Goal: Information Seeking & Learning: Find specific fact

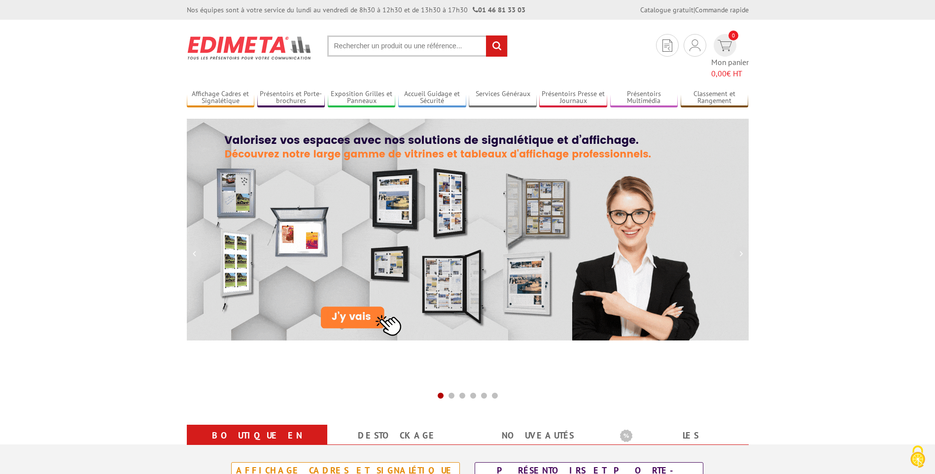
click at [378, 44] on input "text" at bounding box center [417, 46] width 180 height 21
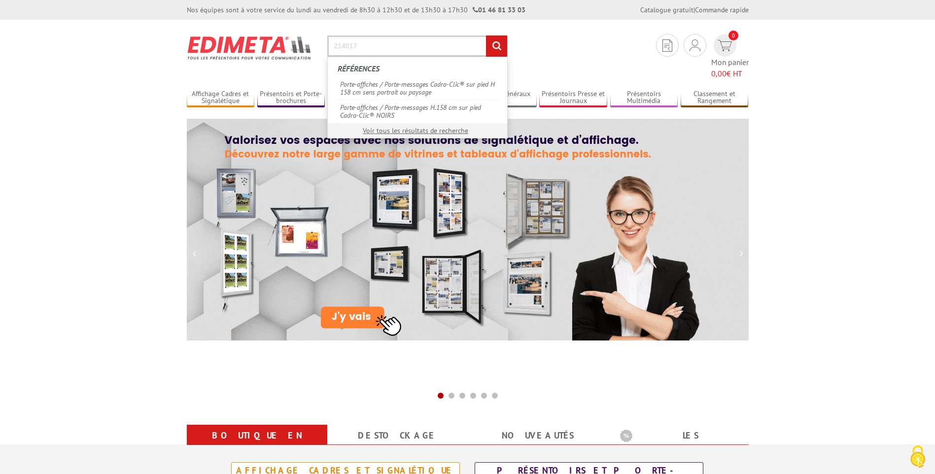
type input "214017"
click at [486, 36] on input "rechercher" at bounding box center [496, 46] width 21 height 21
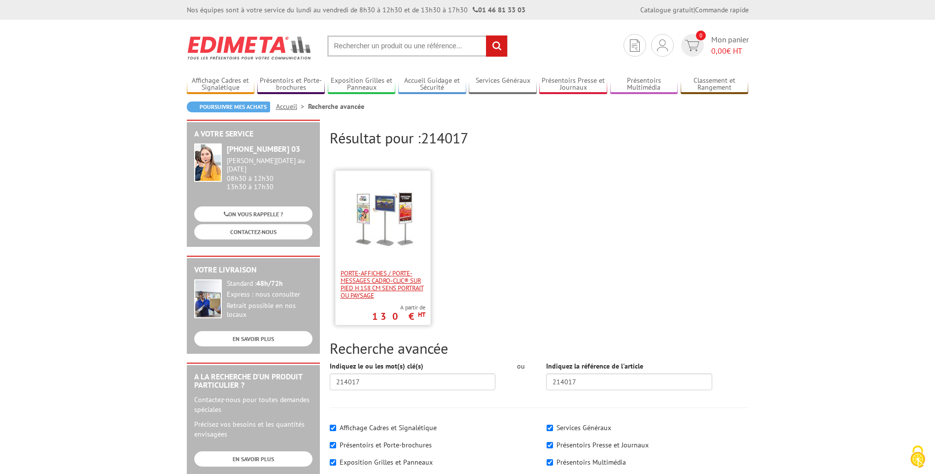
click at [382, 280] on span "Porte-affiches / Porte-messages Cadro-Clic® sur pied H 158 cm sens portrait ou …" at bounding box center [383, 285] width 85 height 30
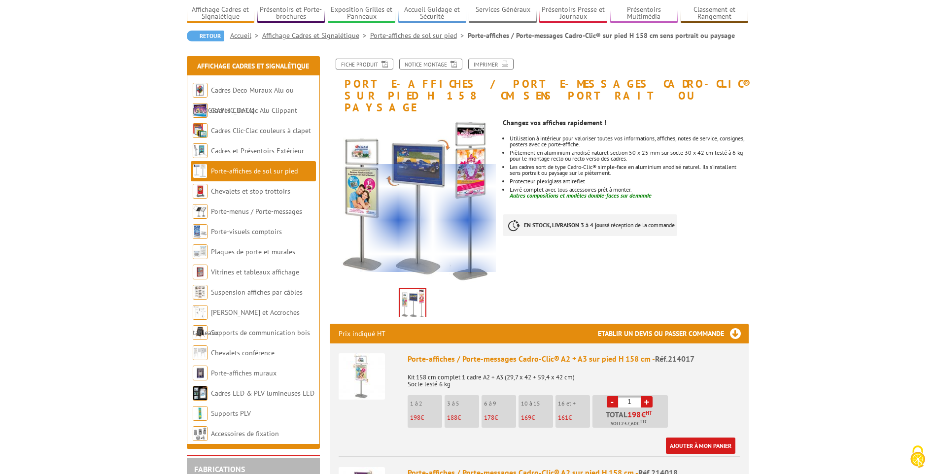
scroll to position [197, 0]
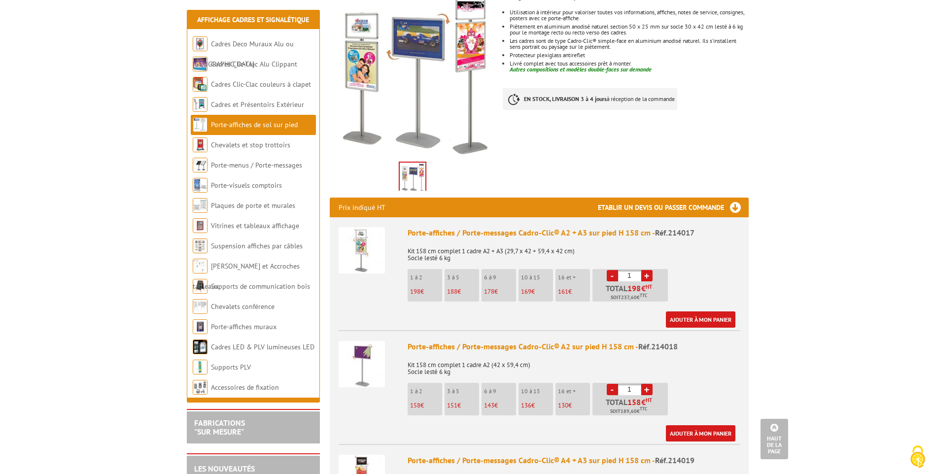
click at [363, 239] on img at bounding box center [362, 250] width 46 height 46
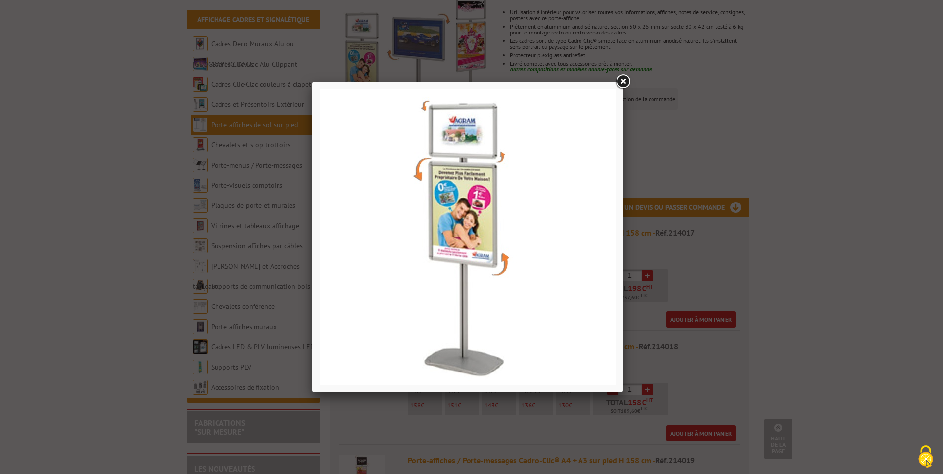
click at [622, 86] on link at bounding box center [623, 82] width 18 height 18
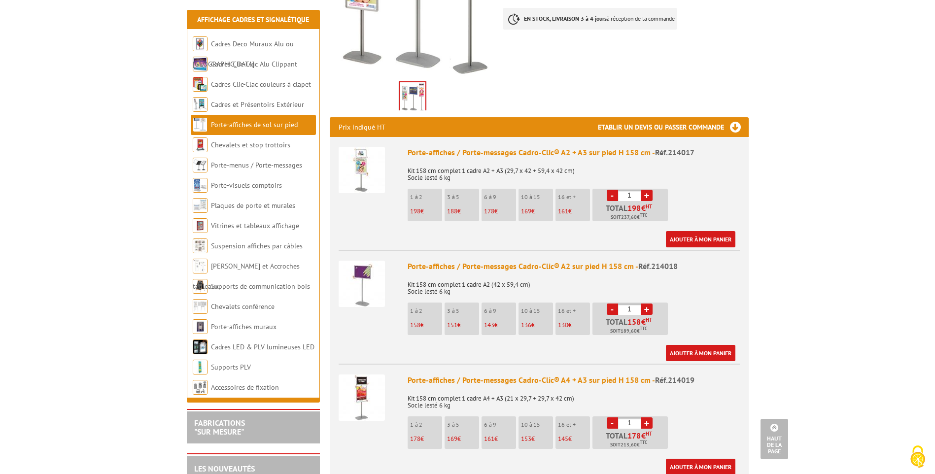
scroll to position [296, 0]
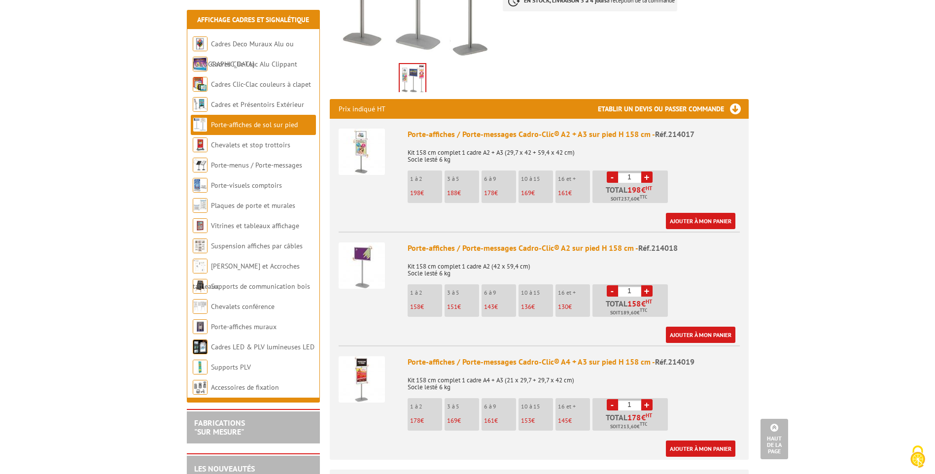
click at [363, 359] on img at bounding box center [362, 379] width 46 height 46
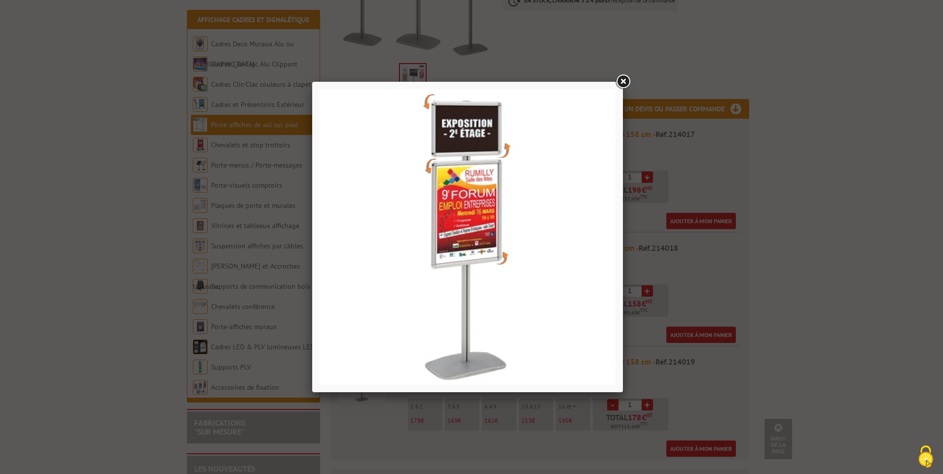
click at [628, 77] on link at bounding box center [623, 82] width 18 height 18
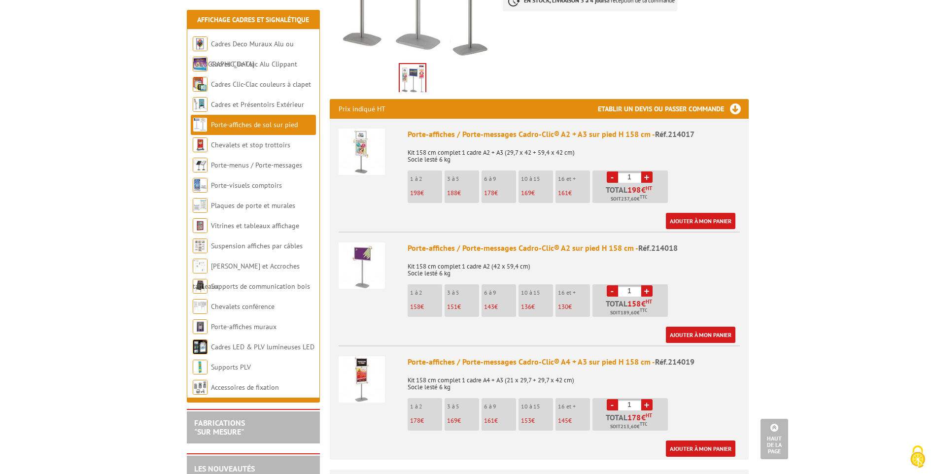
click at [477, 356] on div "Porte-affiches / Porte-messages Cadro-Clic® A4 + A3 sur pied H 158 cm - Réf.214…" at bounding box center [574, 361] width 332 height 11
click at [354, 369] on img at bounding box center [362, 379] width 46 height 46
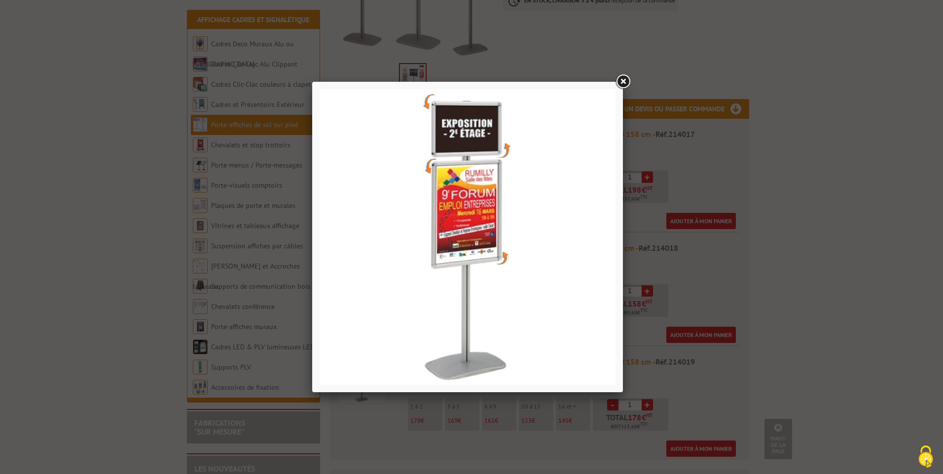
click at [620, 81] on link at bounding box center [623, 82] width 18 height 18
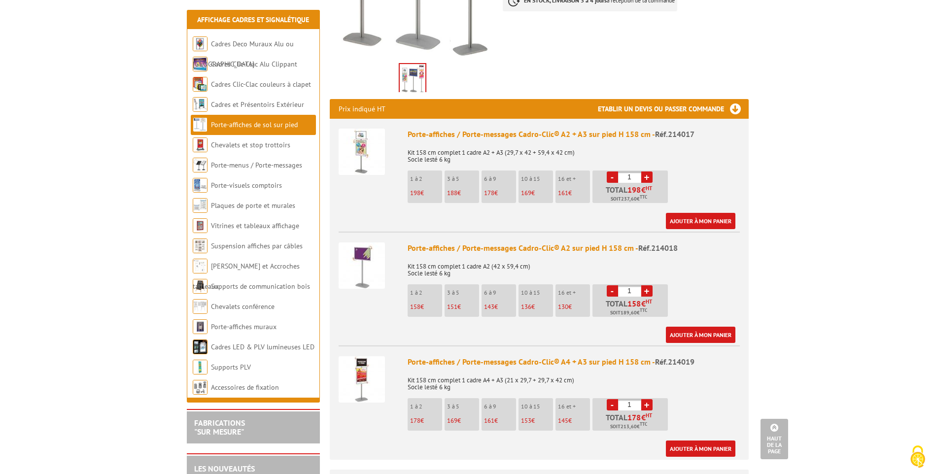
click at [613, 356] on div "Porte-affiches / Porte-messages Cadro-Clic® A4 + A3 sur pied H 158 cm - Réf.214…" at bounding box center [574, 361] width 332 height 11
click at [509, 346] on li "Porte-affiches / Porte-messages Cadro-Clic® A4 + A3 sur pied H 158 cm - Réf.214…" at bounding box center [539, 401] width 401 height 111
click at [478, 356] on div "Porte-affiches / Porte-messages Cadro-Clic® A4 + A3 sur pied H 158 cm - Réf.214…" at bounding box center [574, 361] width 332 height 11
click at [476, 356] on div "Porte-affiches / Porte-messages Cadro-Clic® A4 + A3 sur pied H 158 cm - Réf.214…" at bounding box center [574, 361] width 332 height 11
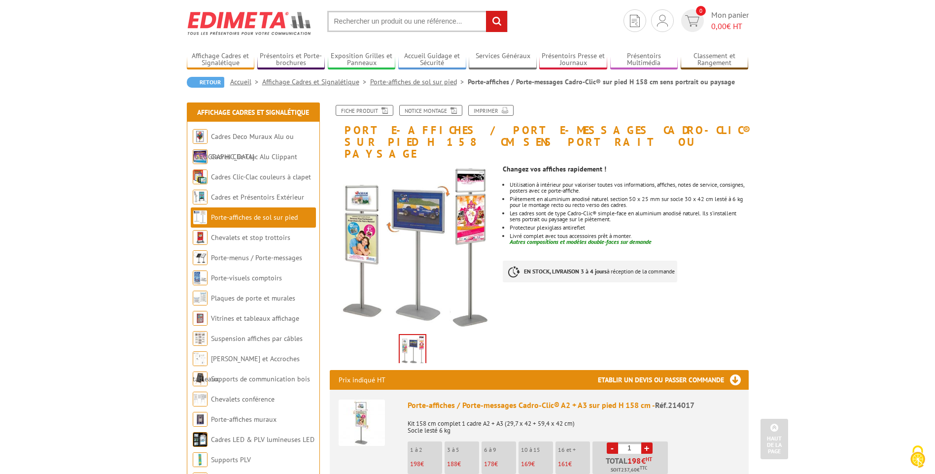
scroll to position [0, 0]
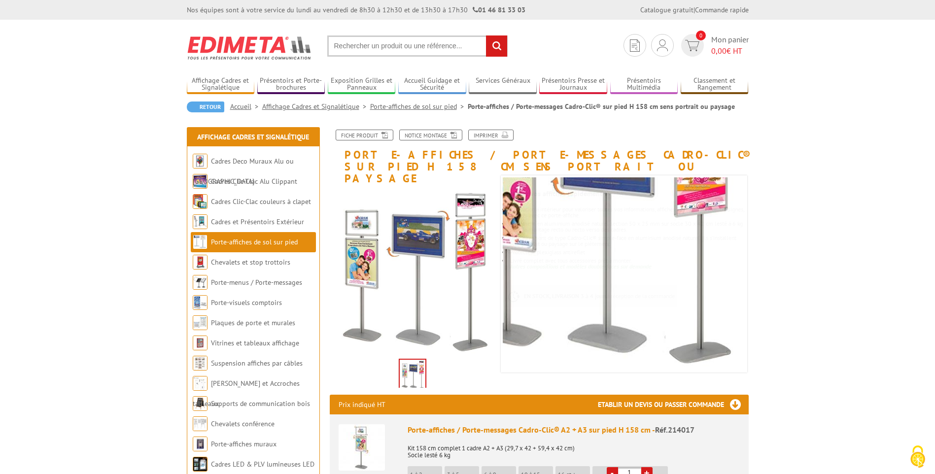
click at [444, 56] on input "text" at bounding box center [417, 46] width 180 height 21
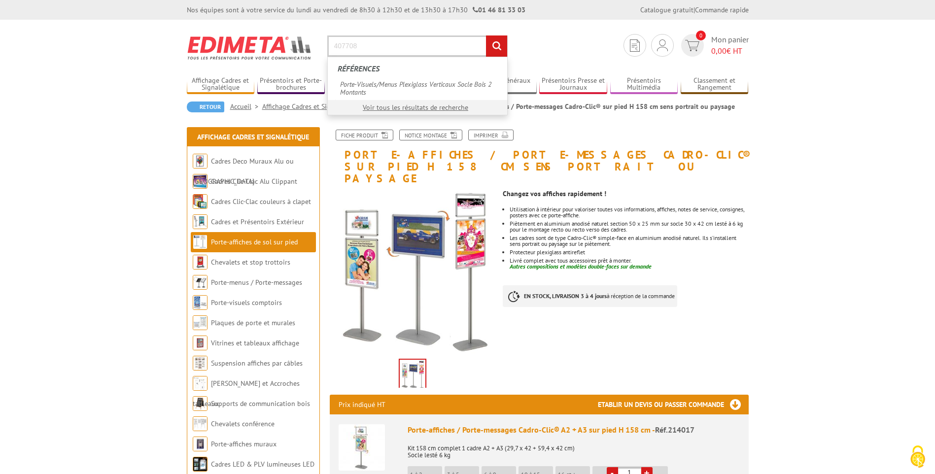
type input "407708"
click at [486, 36] on input "rechercher" at bounding box center [496, 46] width 21 height 21
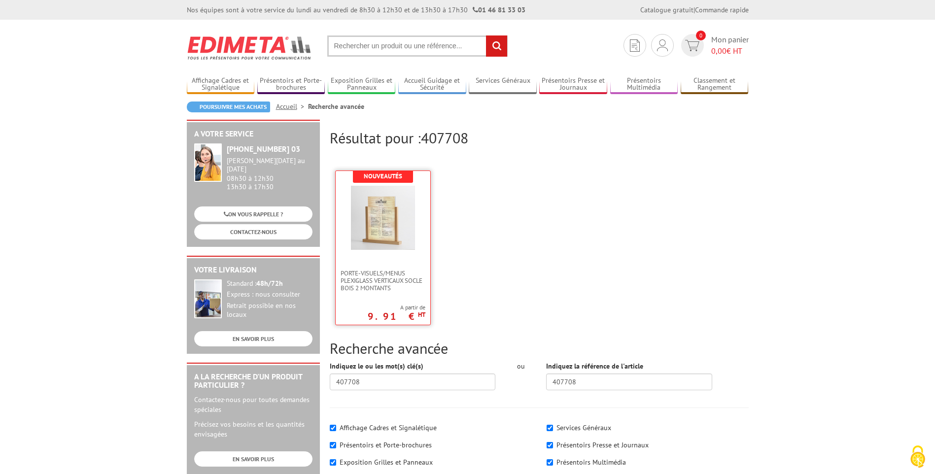
click at [374, 239] on img at bounding box center [383, 218] width 64 height 64
